Goal: Information Seeking & Learning: Learn about a topic

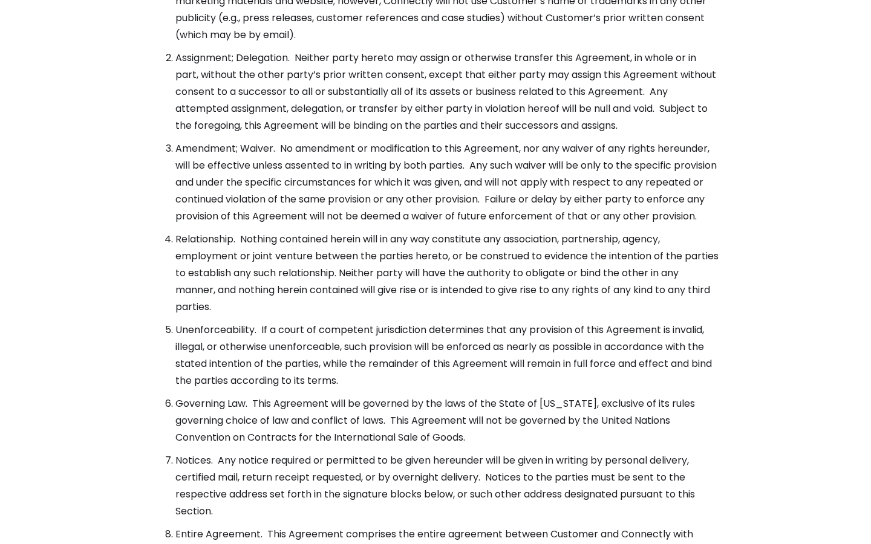
scroll to position [4397, 0]
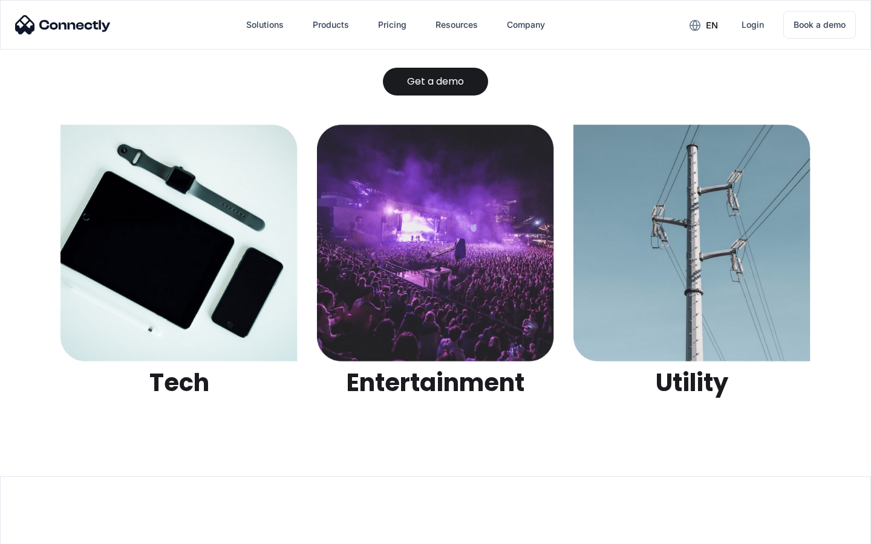
scroll to position [3816, 0]
